Goal: Information Seeking & Learning: Learn about a topic

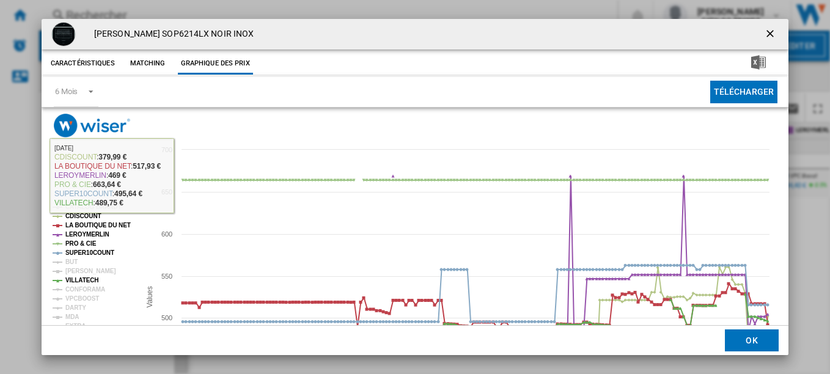
scroll to position [62, 0]
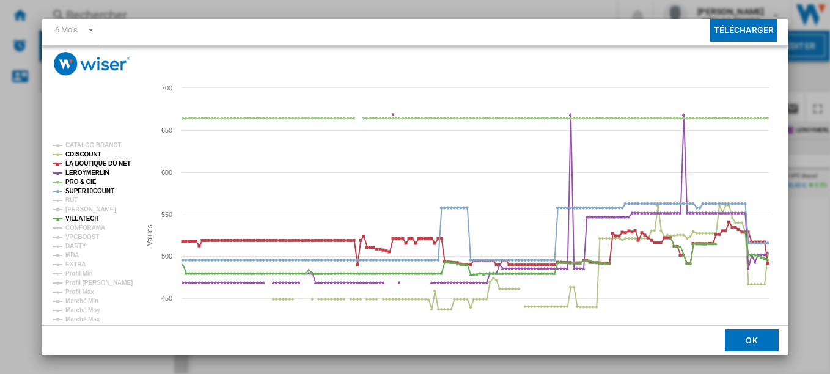
click at [804, 182] on div "[PERSON_NAME] SOP6214LX NOIR INOX Caractéristiques Matching Graphique des prix …" at bounding box center [415, 187] width 830 height 374
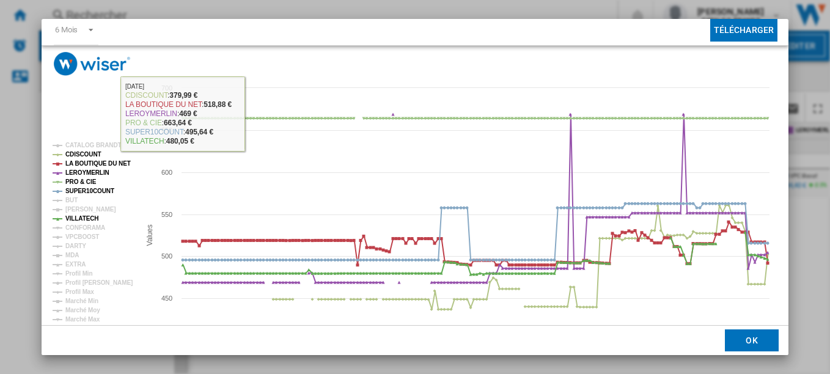
click at [0, 126] on html "In order to access Insight, please log out and log in again OK NEW Rechercher R…" at bounding box center [415, 187] width 830 height 374
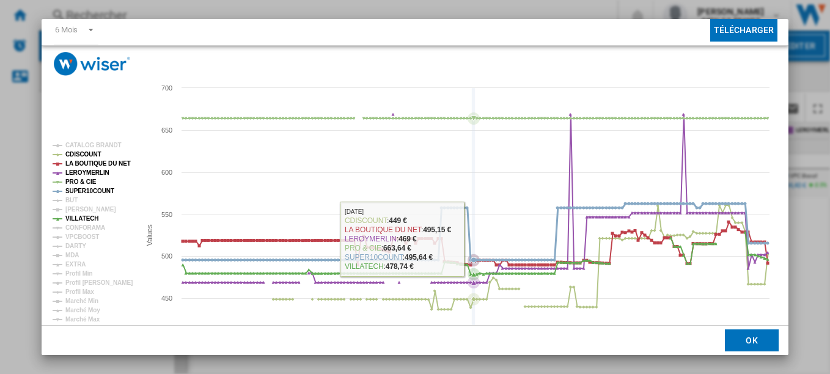
scroll to position [0, 0]
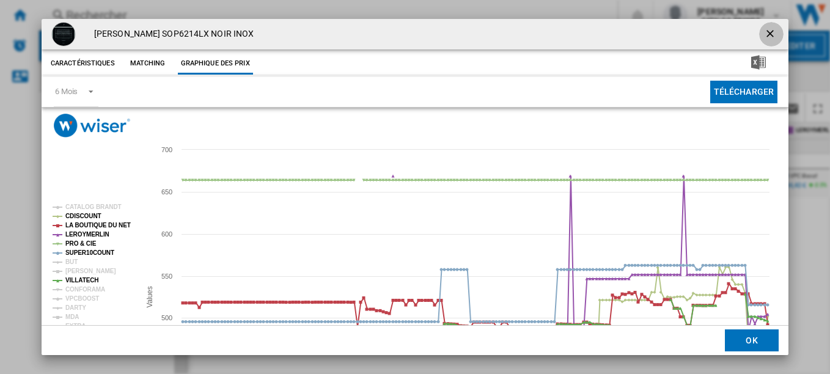
click at [768, 34] on ng-md-icon "getI18NText('BUTTONS.CLOSE_DIALOG')" at bounding box center [771, 34] width 15 height 15
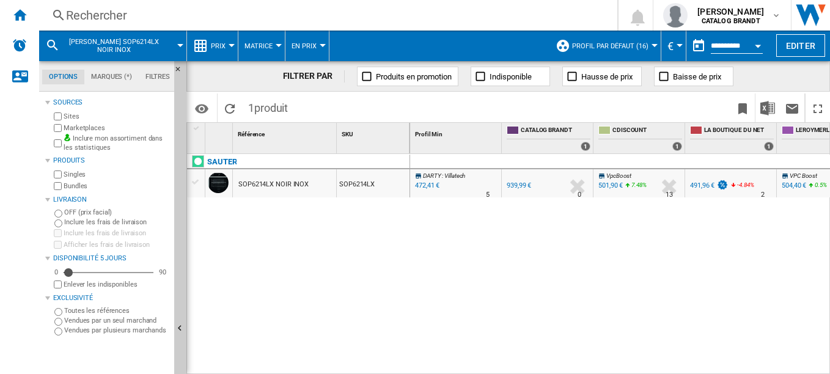
click at [105, 14] on div "Rechercher" at bounding box center [325, 15] width 519 height 17
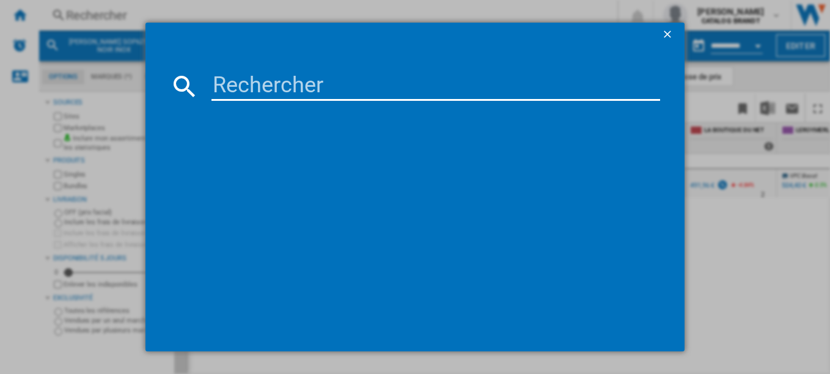
click at [273, 90] on input at bounding box center [435, 85] width 449 height 29
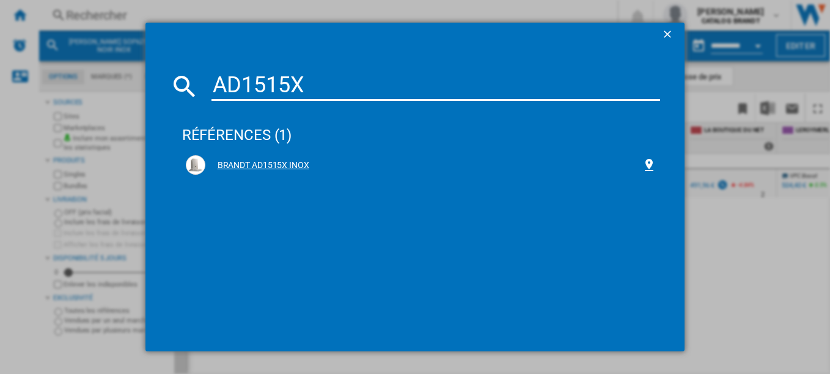
type input "AD1515X"
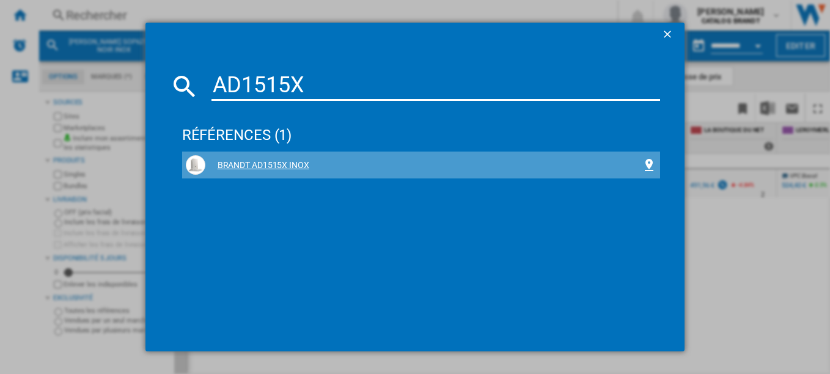
click at [269, 167] on div "BRANDT AD1515X INOX" at bounding box center [423, 165] width 437 height 12
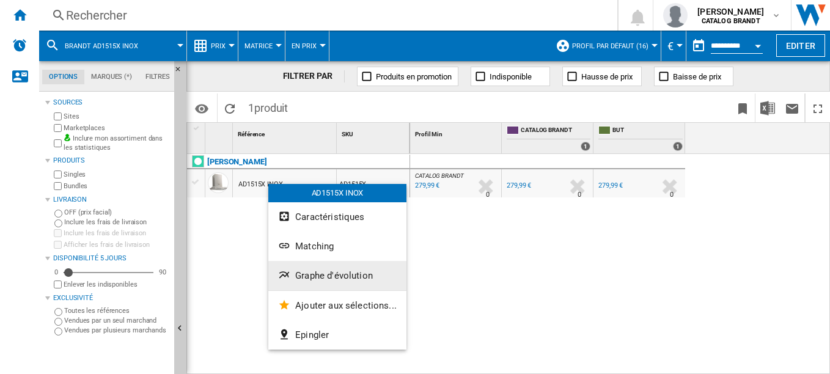
click at [323, 270] on span "Graphe d'évolution" at bounding box center [334, 275] width 78 height 11
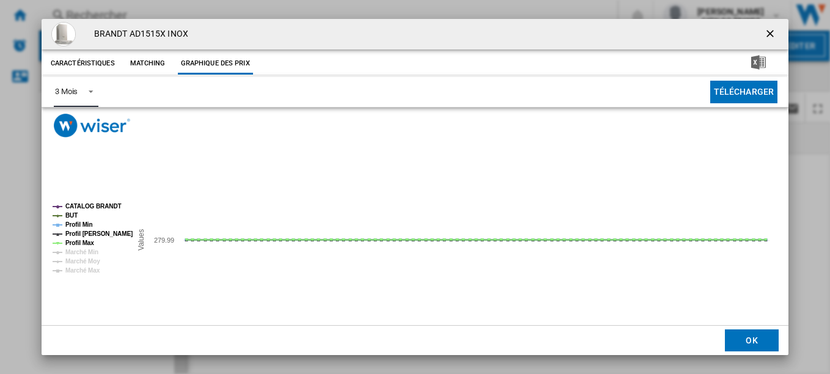
click at [87, 95] on span "Product popup" at bounding box center [87, 90] width 15 height 11
click at [91, 124] on md-option "6 Mois" at bounding box center [86, 121] width 83 height 29
click at [105, 207] on tspan "CATALOG BRANDT" at bounding box center [93, 206] width 56 height 7
click at [82, 230] on tspan "Profil [PERSON_NAME]" at bounding box center [98, 233] width 67 height 7
drag, startPoint x: 82, startPoint y: 240, endPoint x: 79, endPoint y: 226, distance: 14.4
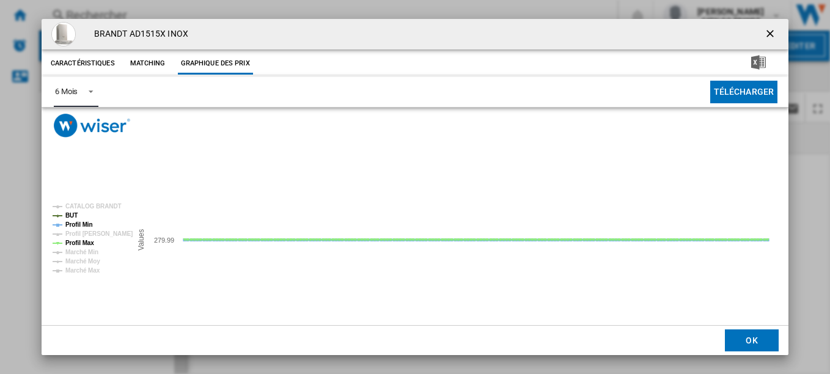
click at [79, 226] on g "CATALOG [PERSON_NAME] BUT Profil Min Profil [PERSON_NAME] Profil [PERSON_NAME] …" at bounding box center [93, 238] width 80 height 71
click at [79, 226] on tspan "Profil Min" at bounding box center [78, 224] width 27 height 7
click at [79, 245] on tspan "Profil Max" at bounding box center [79, 243] width 29 height 7
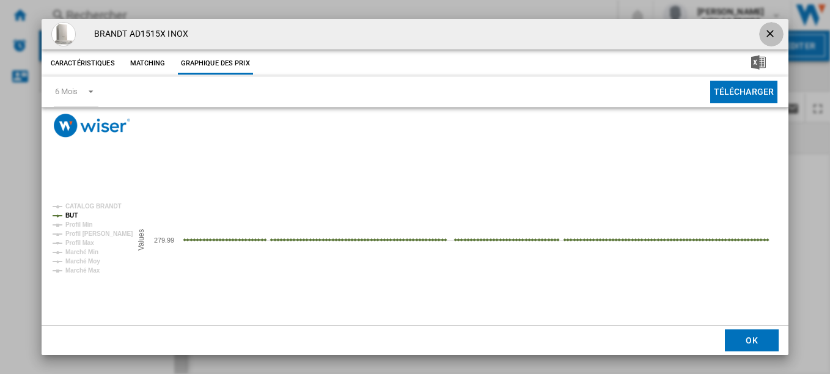
click at [770, 33] on ng-md-icon "getI18NText('BUTTONS.CLOSE_DIALOG')" at bounding box center [771, 34] width 15 height 15
